Goal: Transaction & Acquisition: Purchase product/service

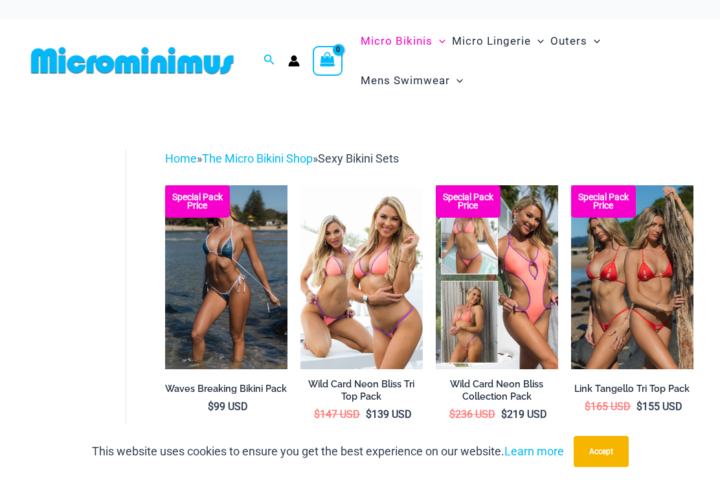
click at [277, 160] on link "The Micro Bikini Shop" at bounding box center [257, 158] width 111 height 14
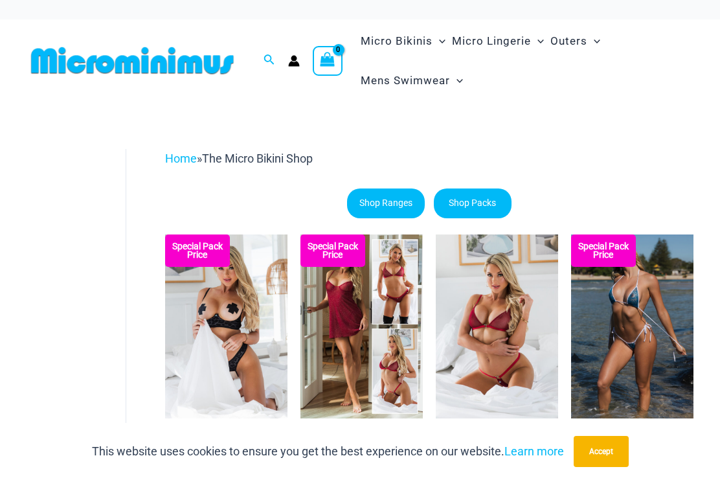
click at [178, 151] on link "Home" at bounding box center [181, 158] width 32 height 14
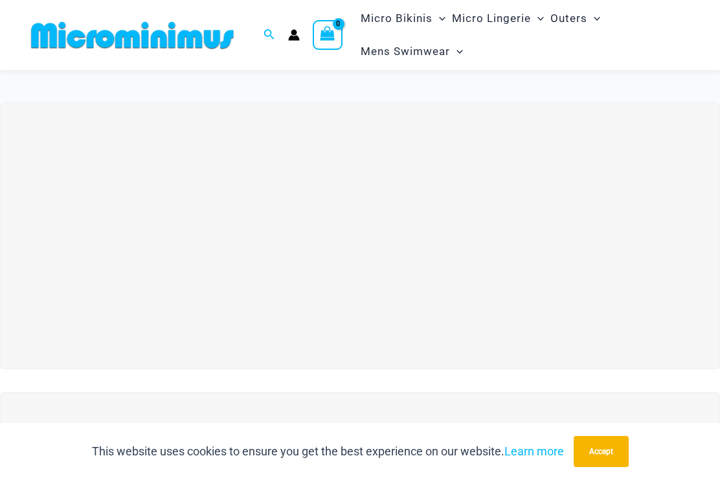
scroll to position [27, 0]
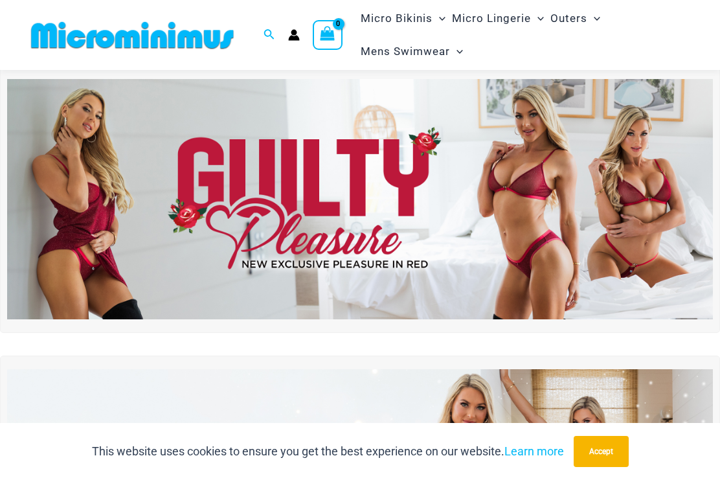
click at [673, 241] on img at bounding box center [360, 199] width 706 height 240
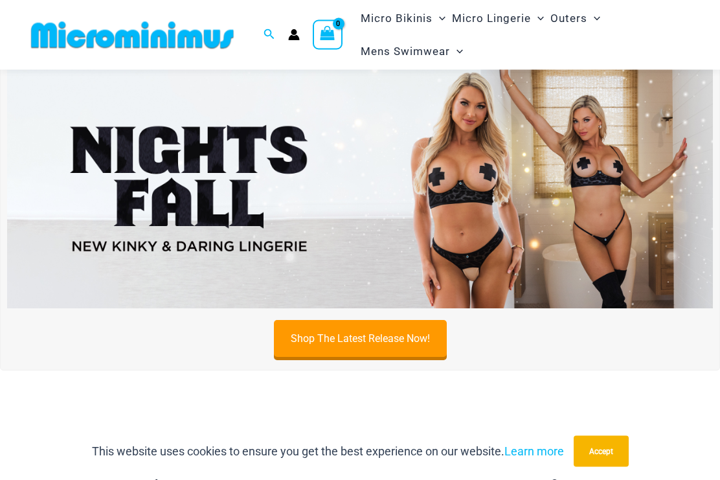
scroll to position [324, 0]
click at [377, 343] on link "Shop The Latest Release Now!" at bounding box center [360, 338] width 173 height 37
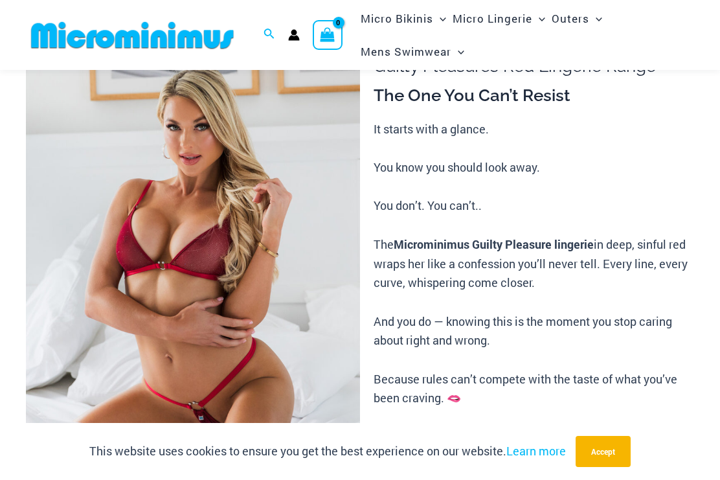
scroll to position [91, 0]
click at [107, 267] on img at bounding box center [193, 267] width 334 height 501
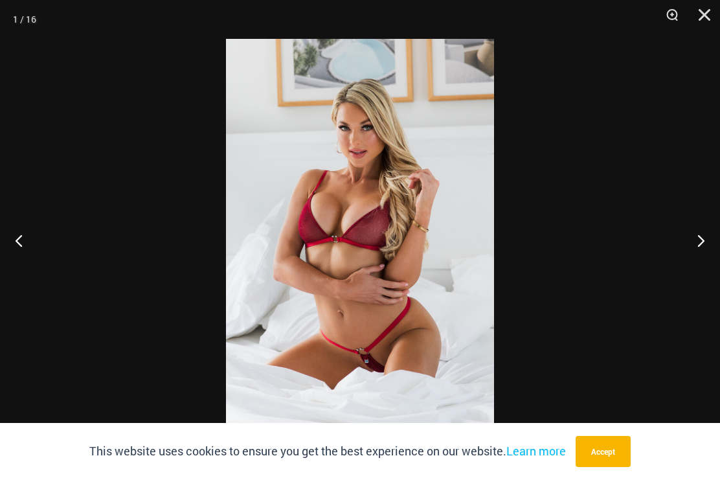
click at [693, 246] on button "Next" at bounding box center [695, 240] width 49 height 65
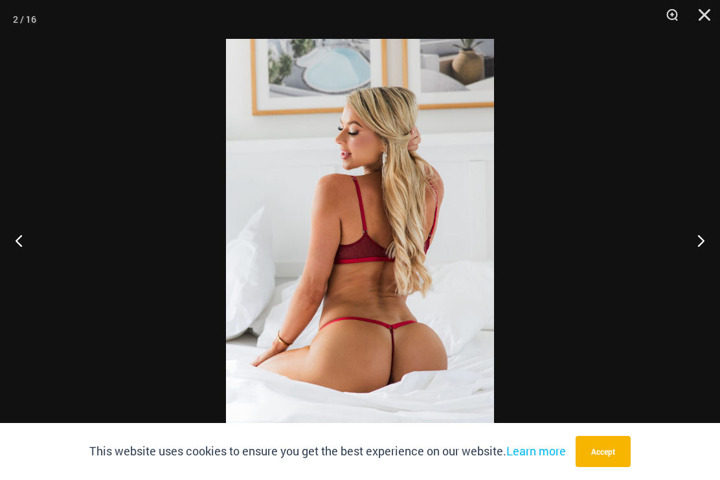
click at [708, 236] on button "Next" at bounding box center [695, 240] width 49 height 65
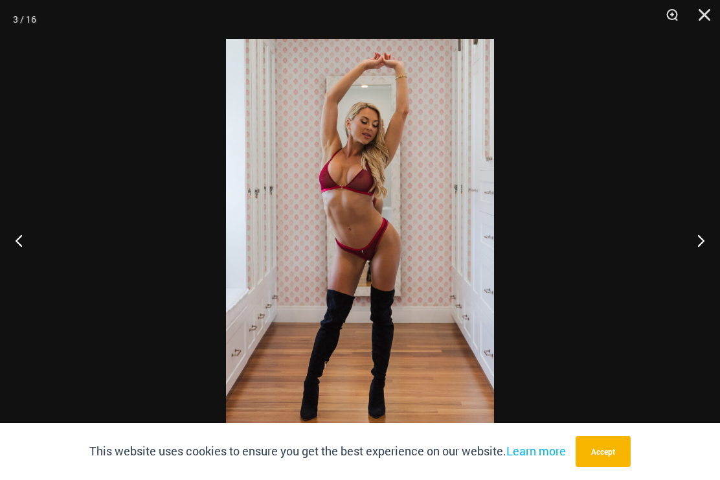
click at [705, 241] on button "Next" at bounding box center [695, 240] width 49 height 65
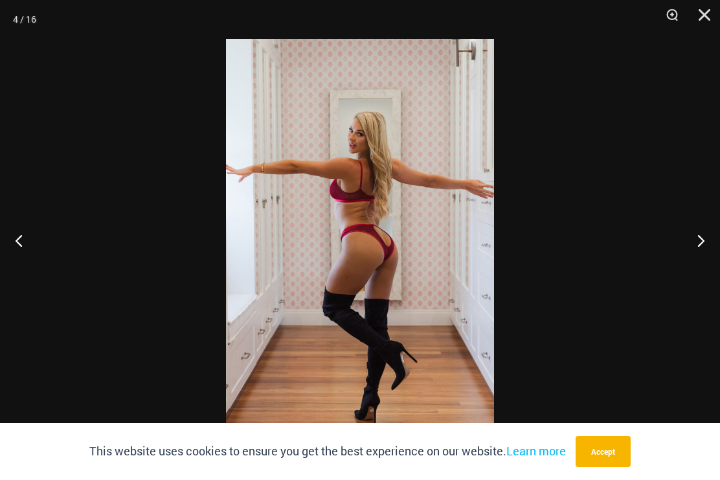
click at [708, 240] on button "Next" at bounding box center [695, 240] width 49 height 65
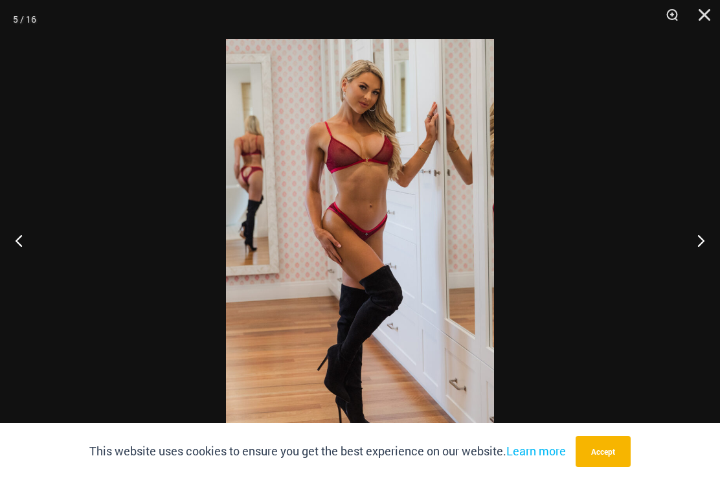
click at [712, 242] on button "Next" at bounding box center [695, 240] width 49 height 65
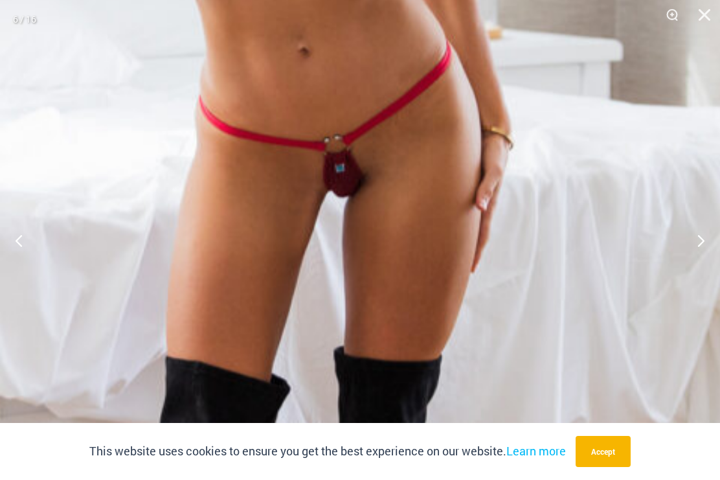
click at [384, 246] on img at bounding box center [311, 196] width 1033 height 1550
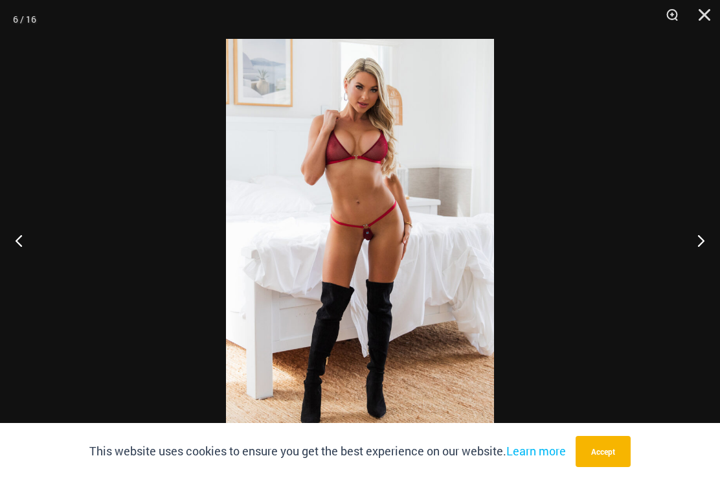
click at [700, 245] on button "Next" at bounding box center [695, 240] width 49 height 65
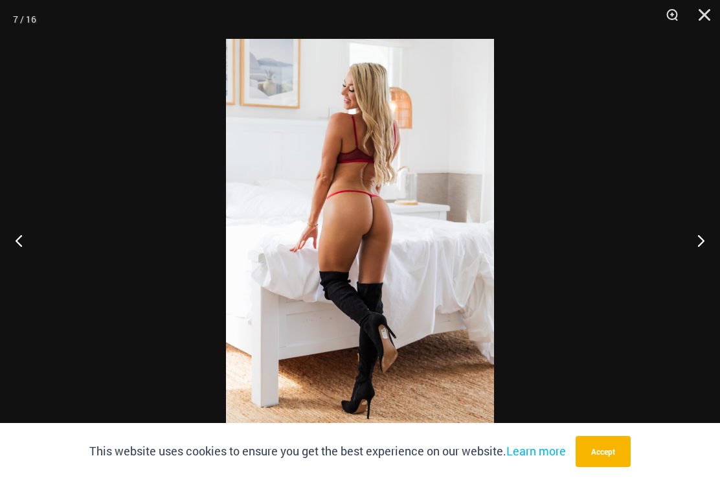
click at [700, 245] on button "Next" at bounding box center [695, 240] width 49 height 65
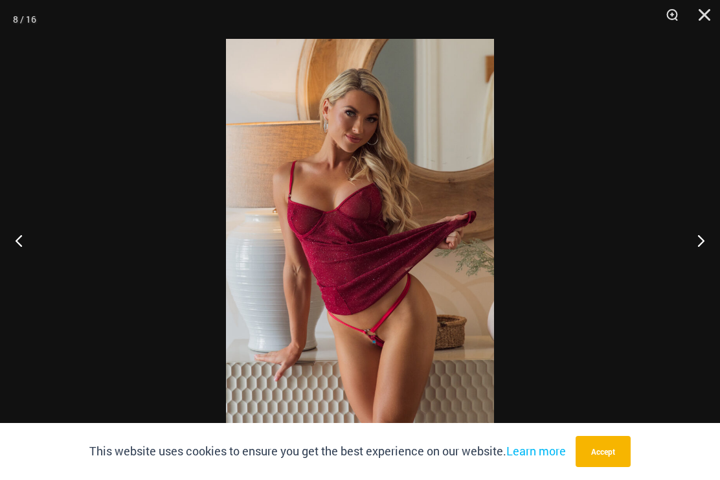
click at [689, 249] on button "Next" at bounding box center [695, 240] width 49 height 65
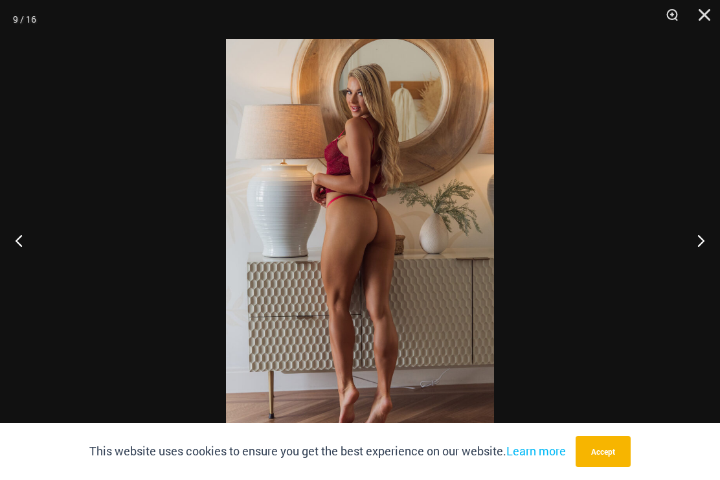
click at [700, 241] on button "Next" at bounding box center [695, 240] width 49 height 65
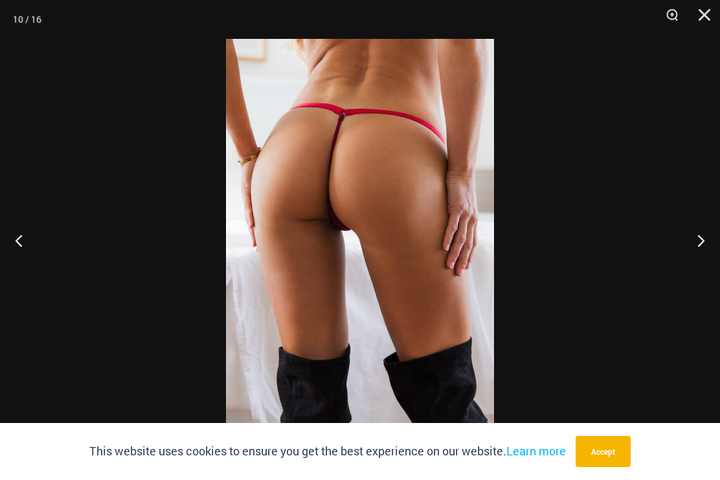
click at [700, 240] on button "Next" at bounding box center [695, 240] width 49 height 65
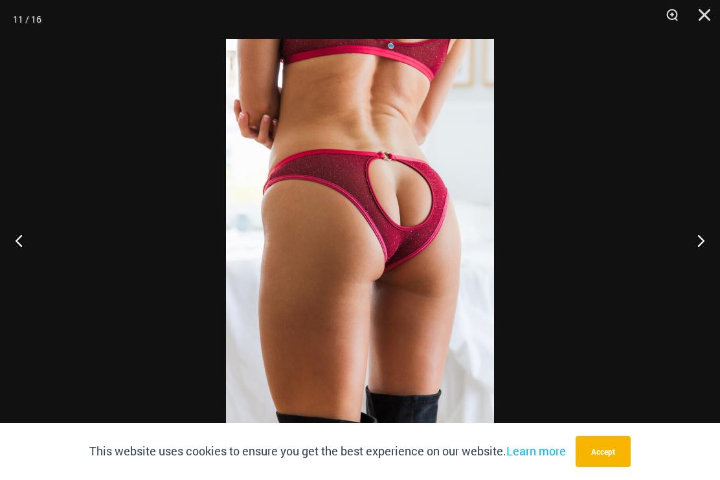
click at [20, 254] on button "Previous" at bounding box center [24, 240] width 49 height 65
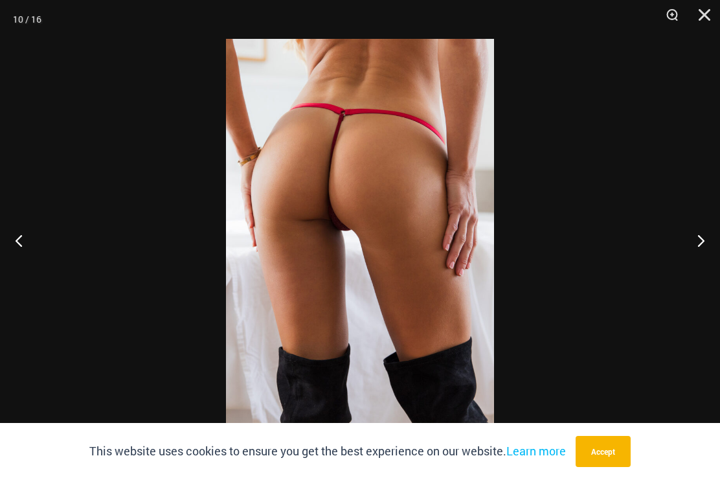
click at [701, 241] on button "Next" at bounding box center [695, 240] width 49 height 65
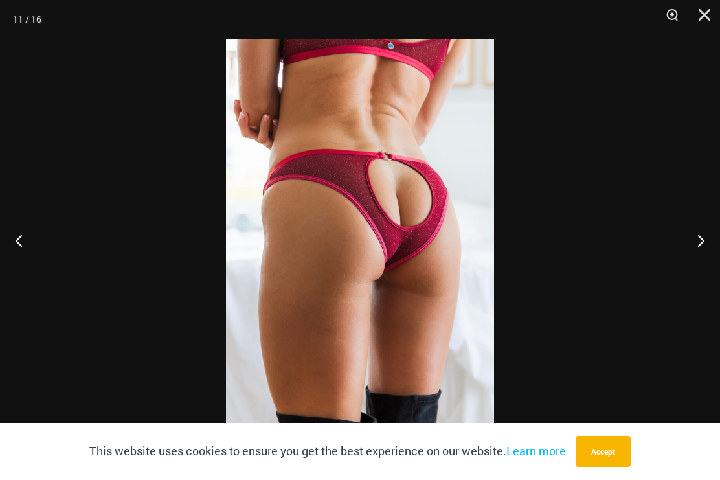
click at [703, 240] on button "Next" at bounding box center [695, 240] width 49 height 65
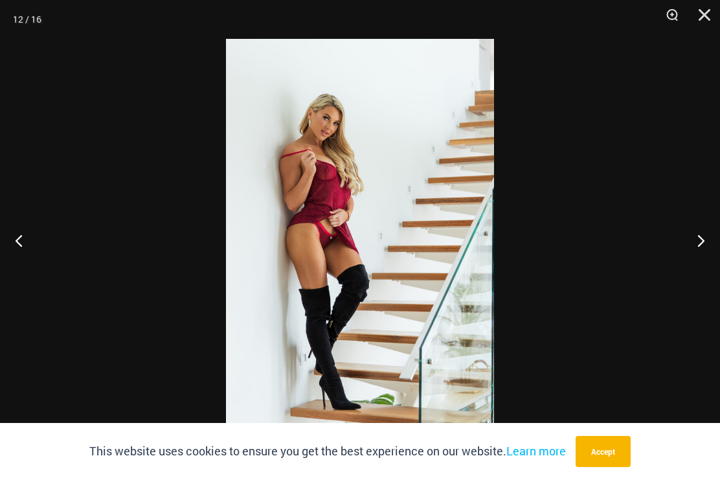
click at [699, 239] on button "Next" at bounding box center [695, 240] width 49 height 65
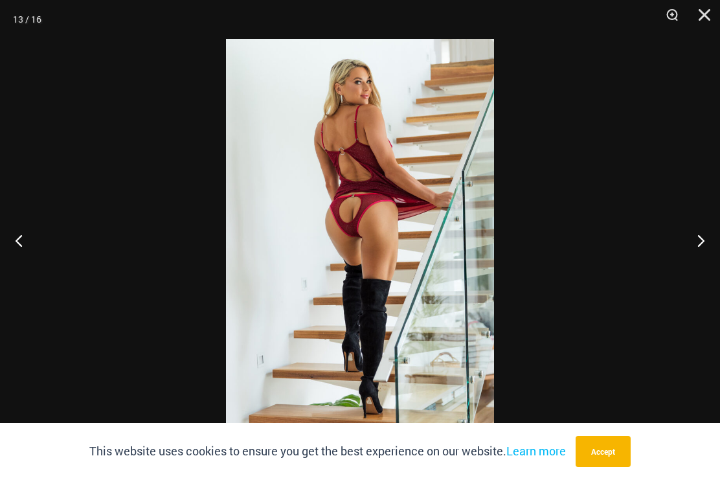
click at [700, 238] on button "Next" at bounding box center [695, 240] width 49 height 65
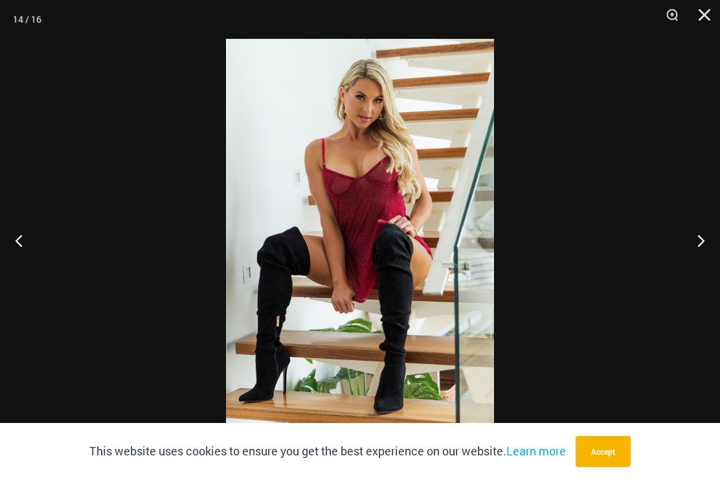
click at [704, 241] on button "Next" at bounding box center [695, 240] width 49 height 65
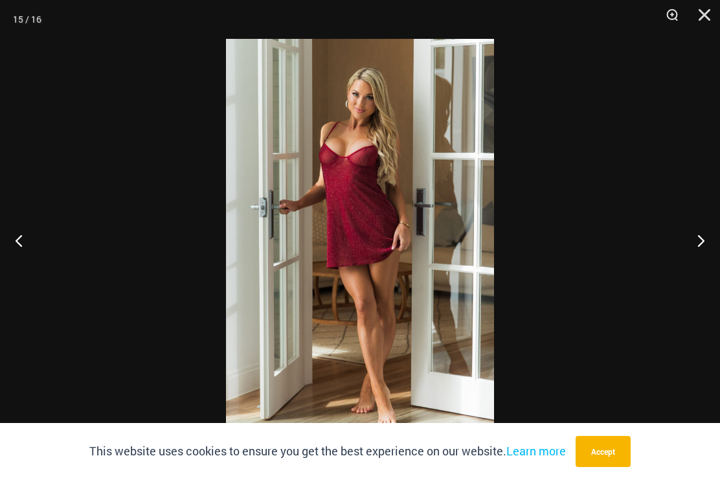
click at [698, 240] on button "Next" at bounding box center [695, 240] width 49 height 65
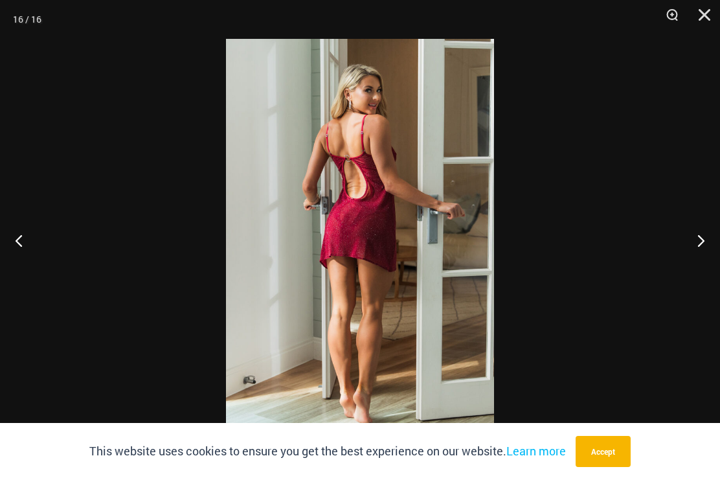
click at [689, 246] on button "Next" at bounding box center [695, 240] width 49 height 65
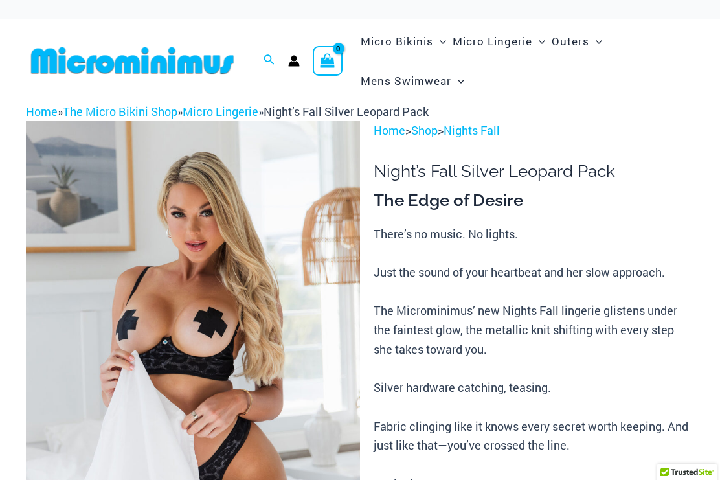
click at [667, 308] on p "There’s no music. No lights. Just the sound of your heartbeat and her slow appr…" at bounding box center [534, 379] width 320 height 308
